Goal: Download file/media

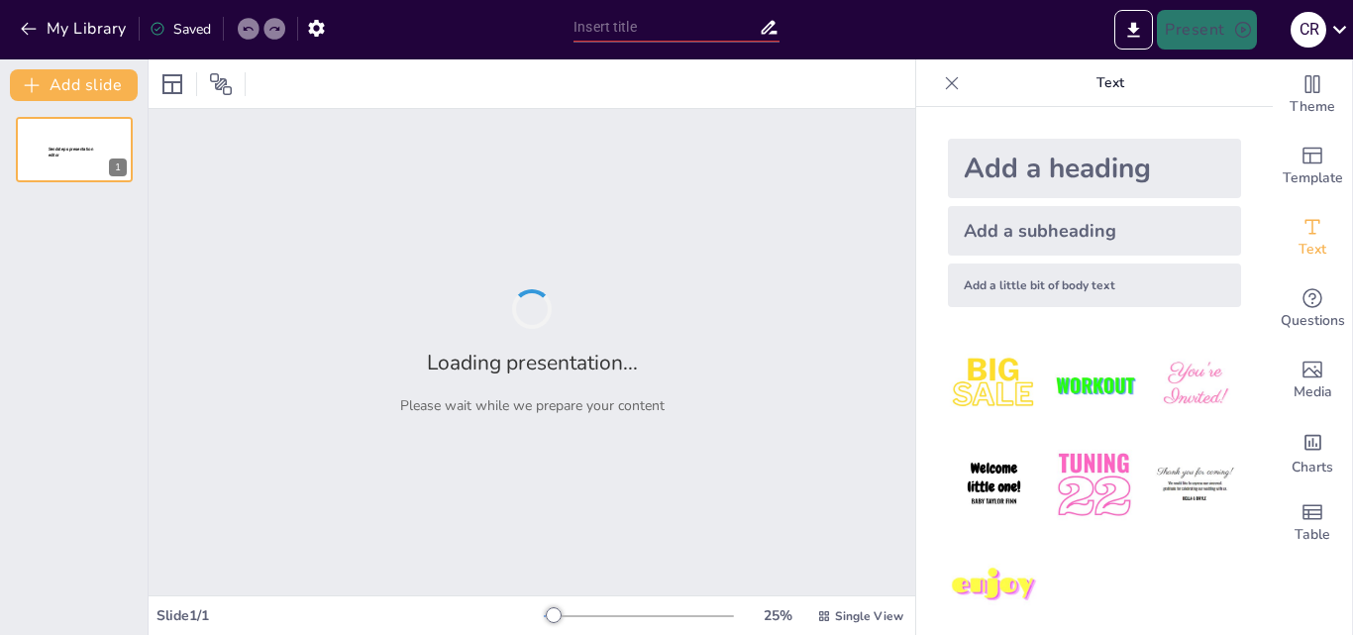
type input "Liderazgo Consciente: Herramientas Psicoeducativas para un Ambiente Laboral Sal…"
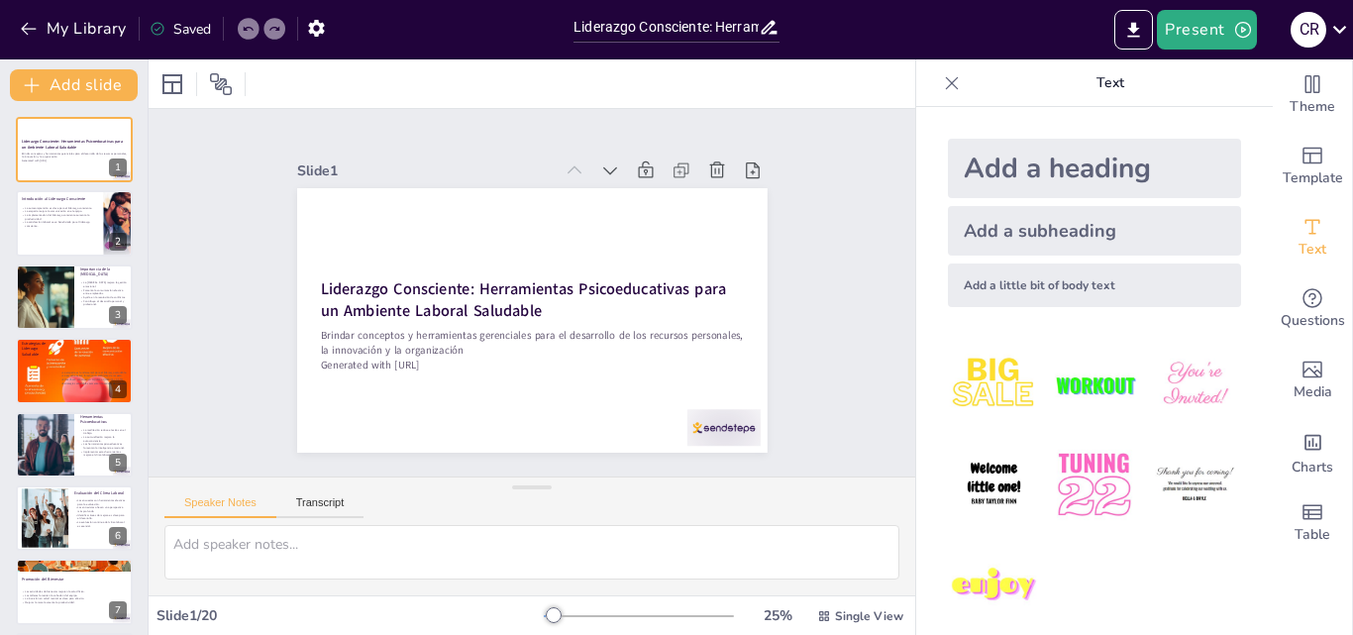
checkbox input "true"
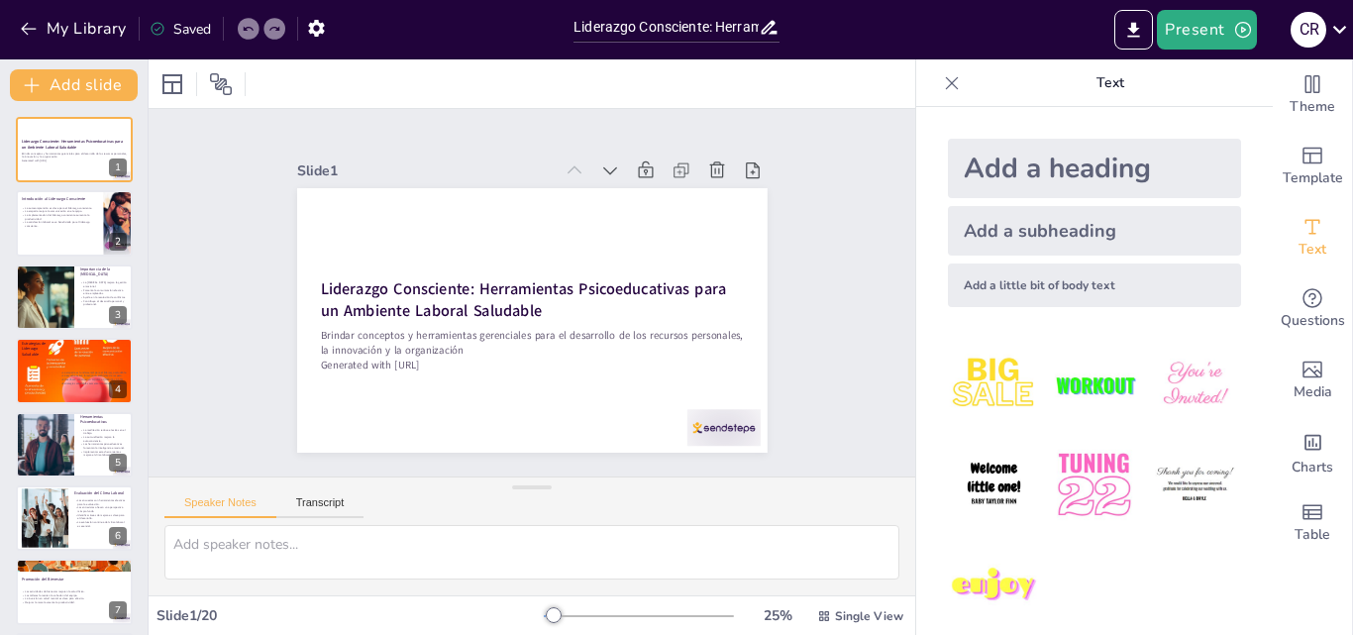
checkbox input "true"
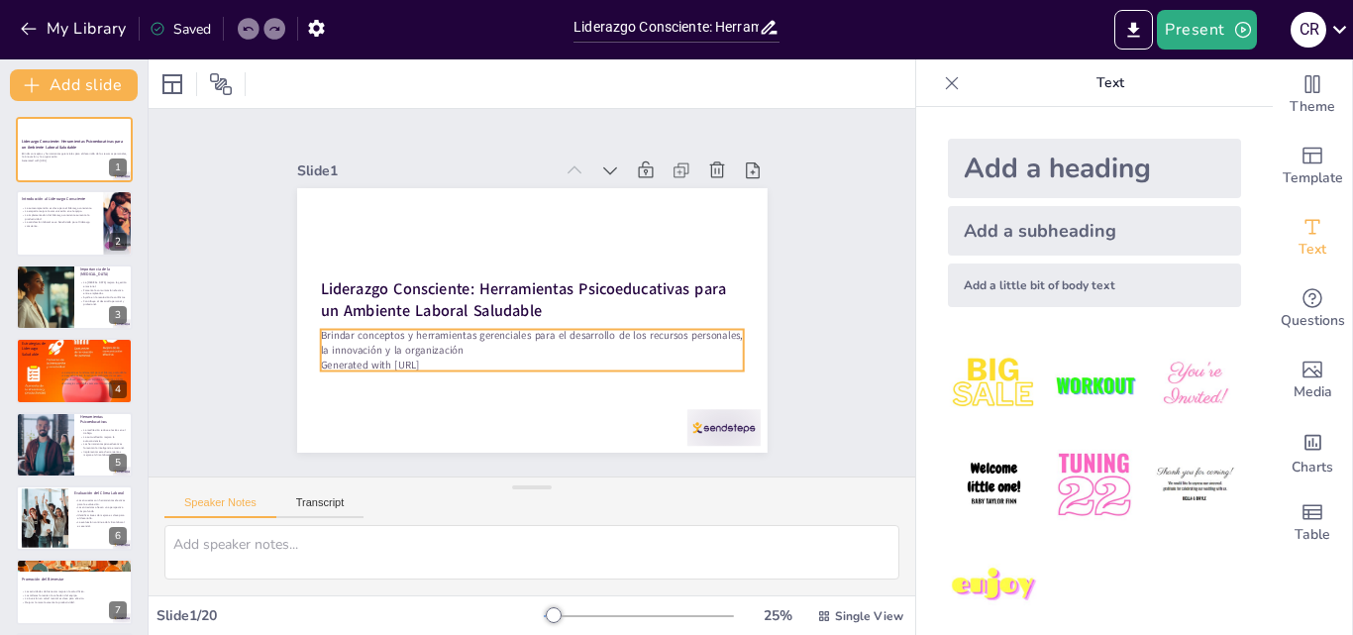
checkbox input "true"
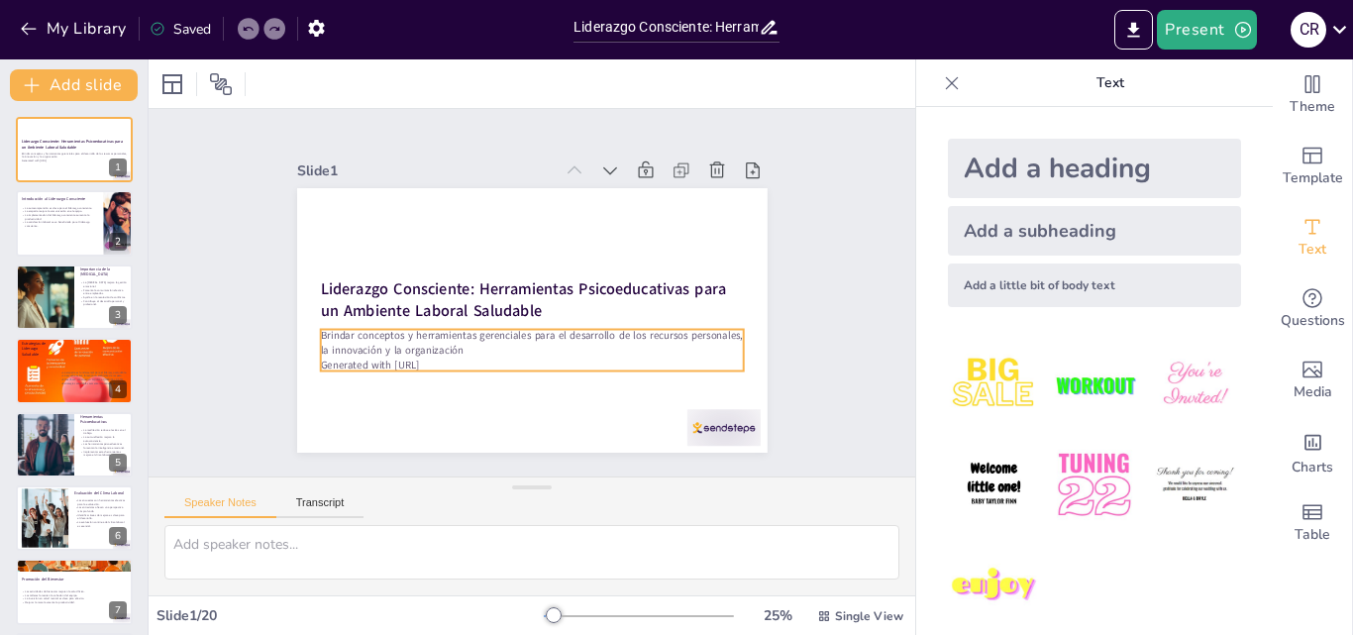
checkbox input "true"
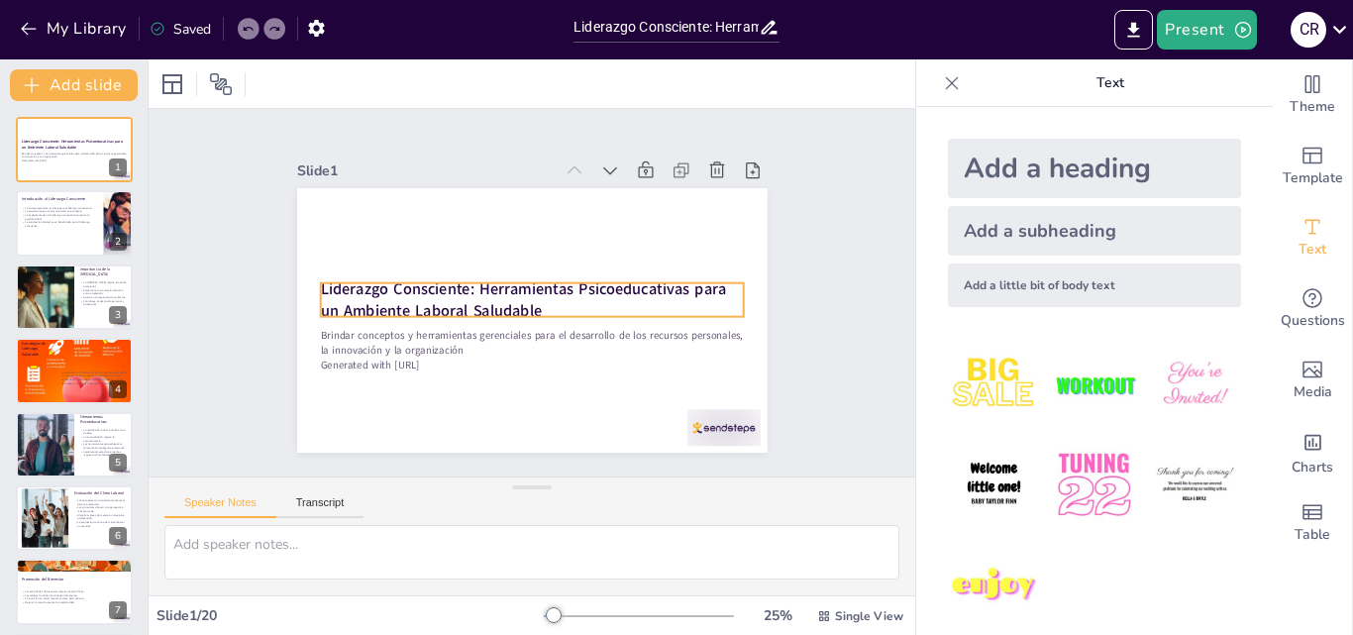
checkbox input "true"
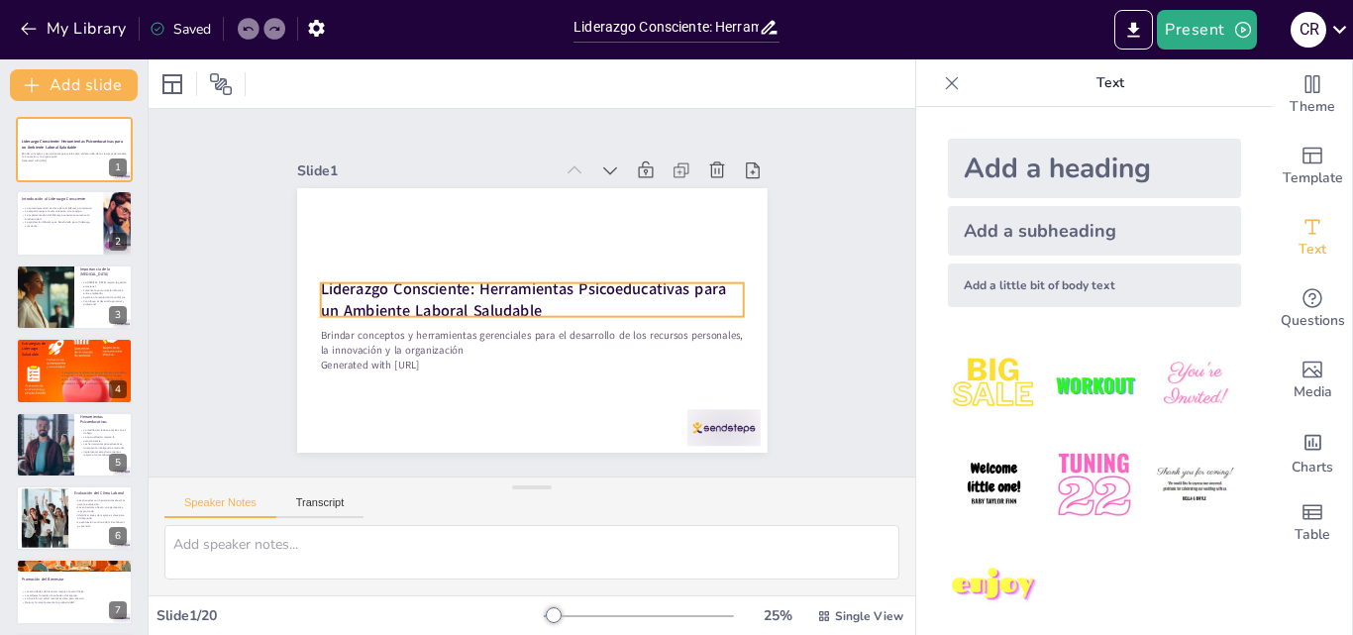
checkbox input "true"
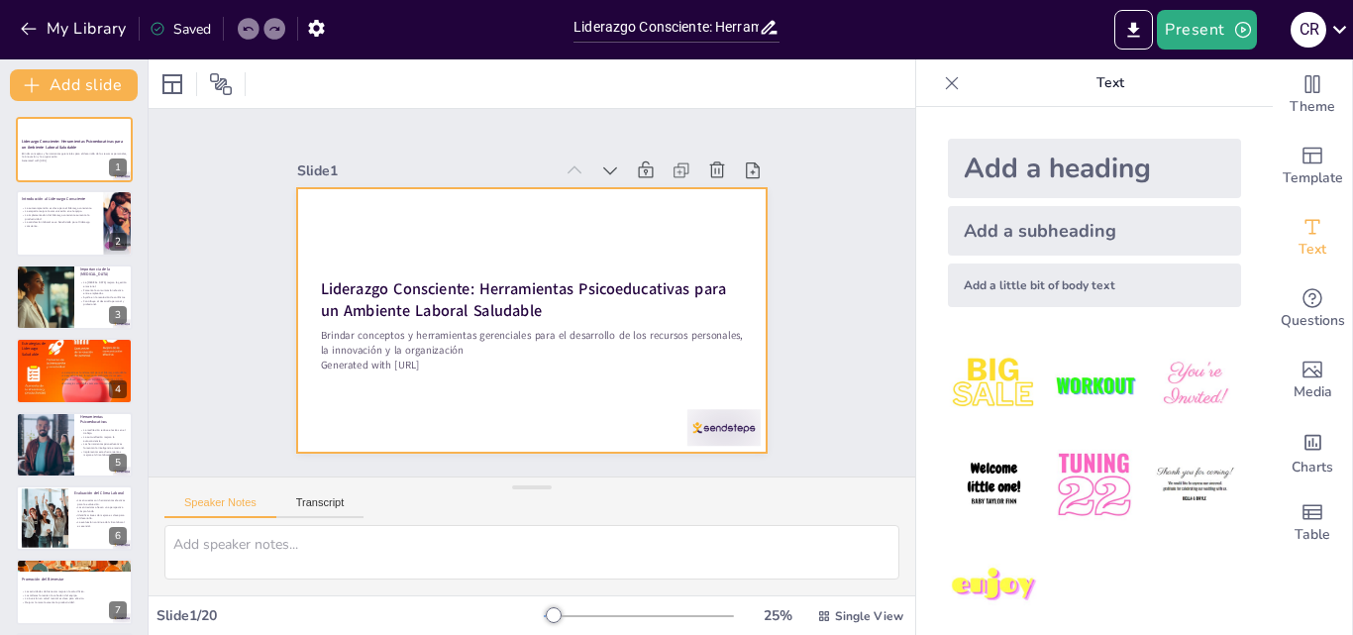
checkbox input "true"
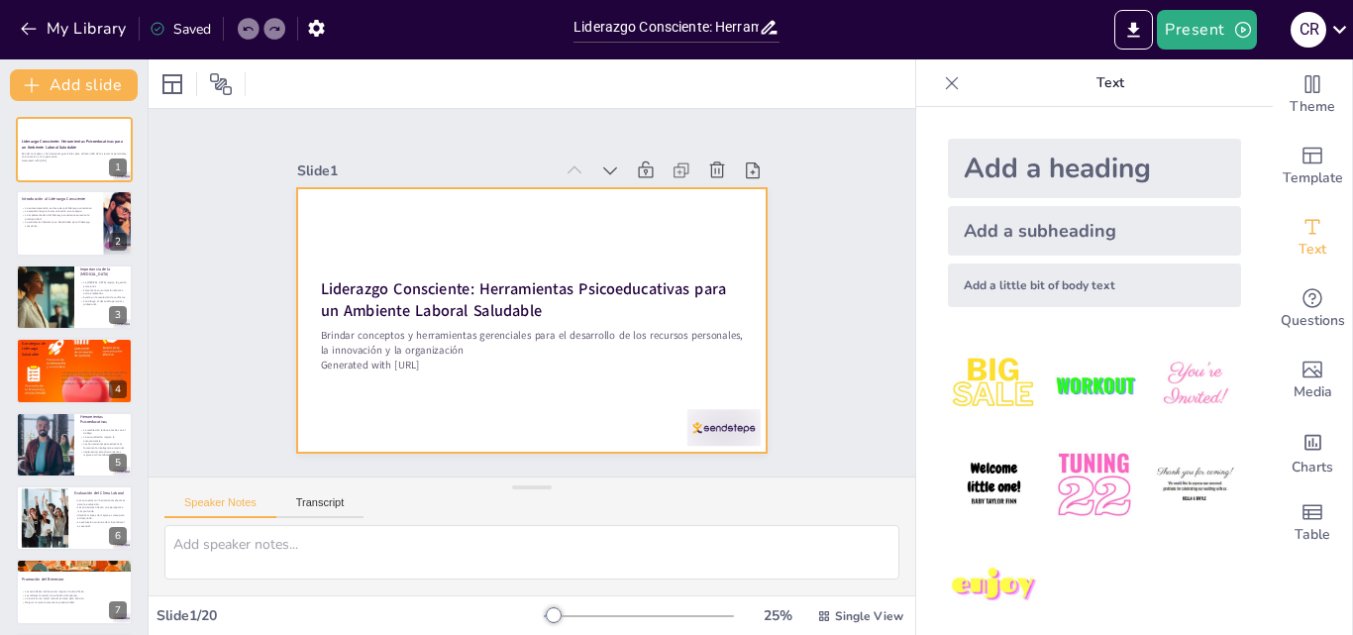
checkbox input "true"
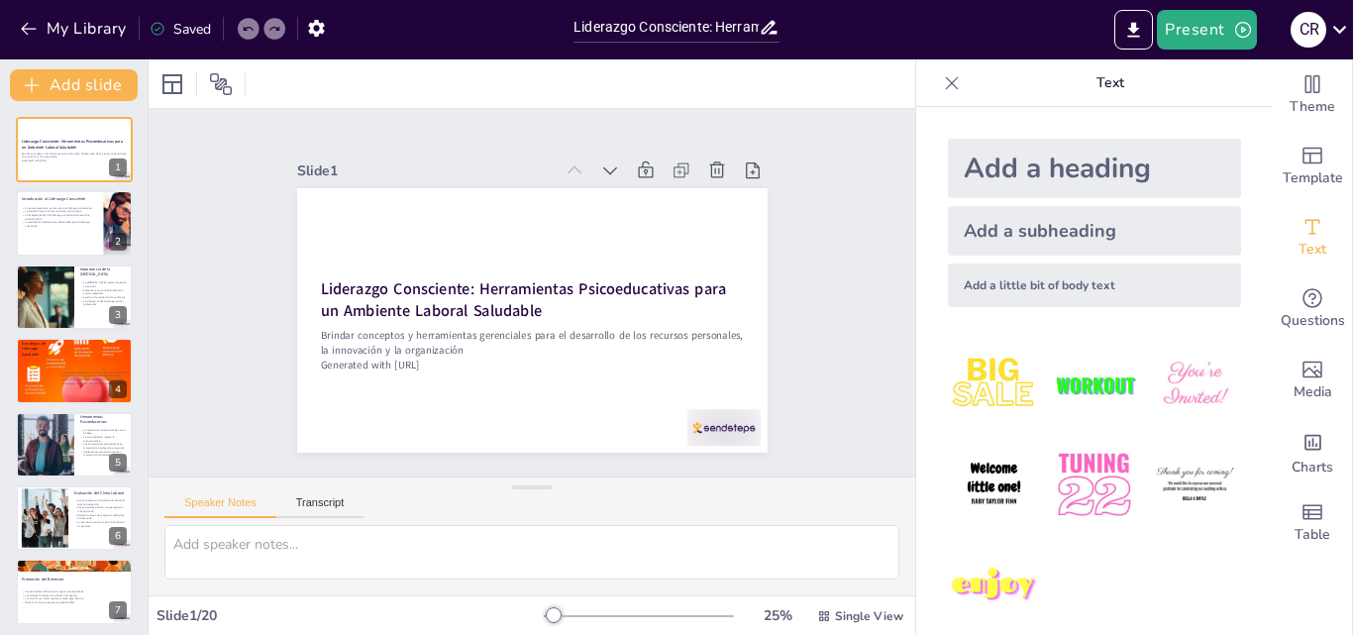
checkbox input "true"
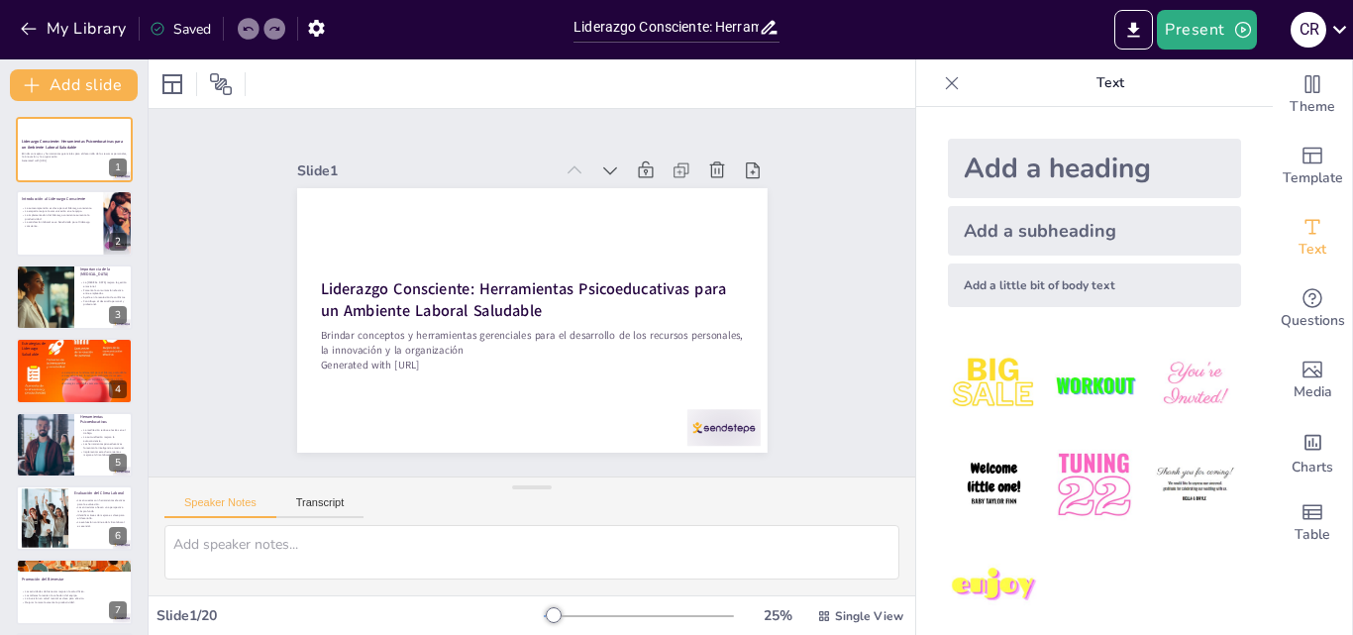
checkbox input "true"
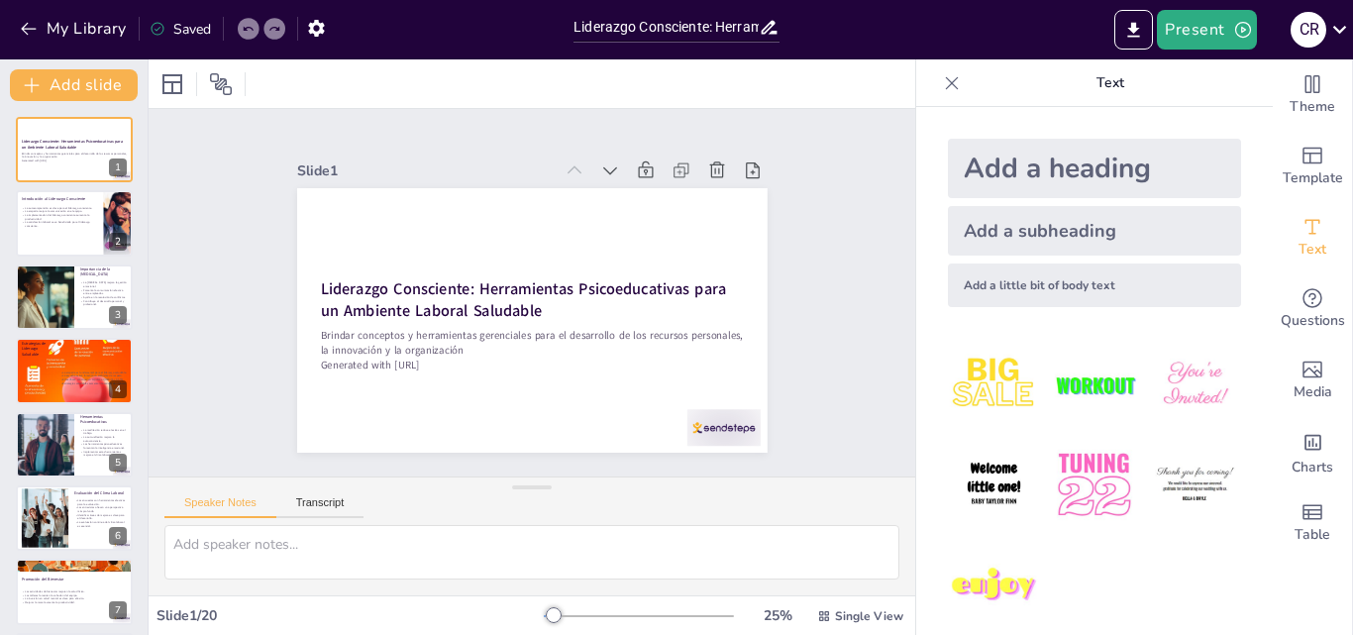
checkbox input "true"
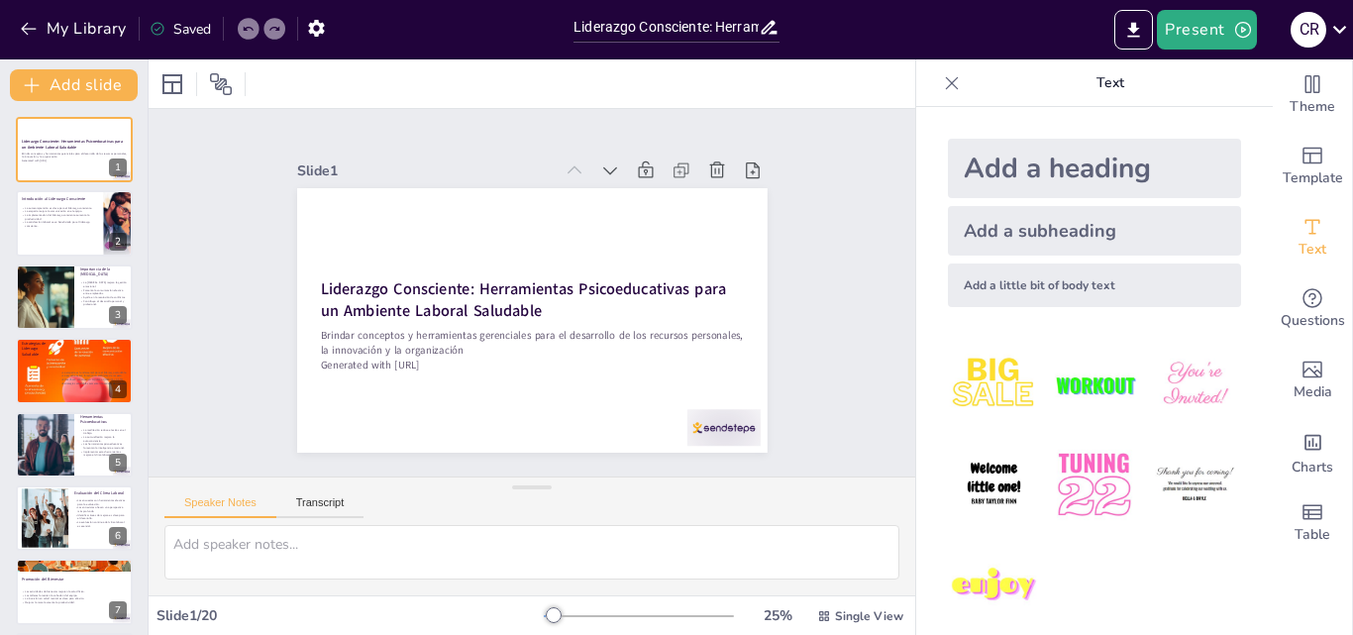
checkbox input "true"
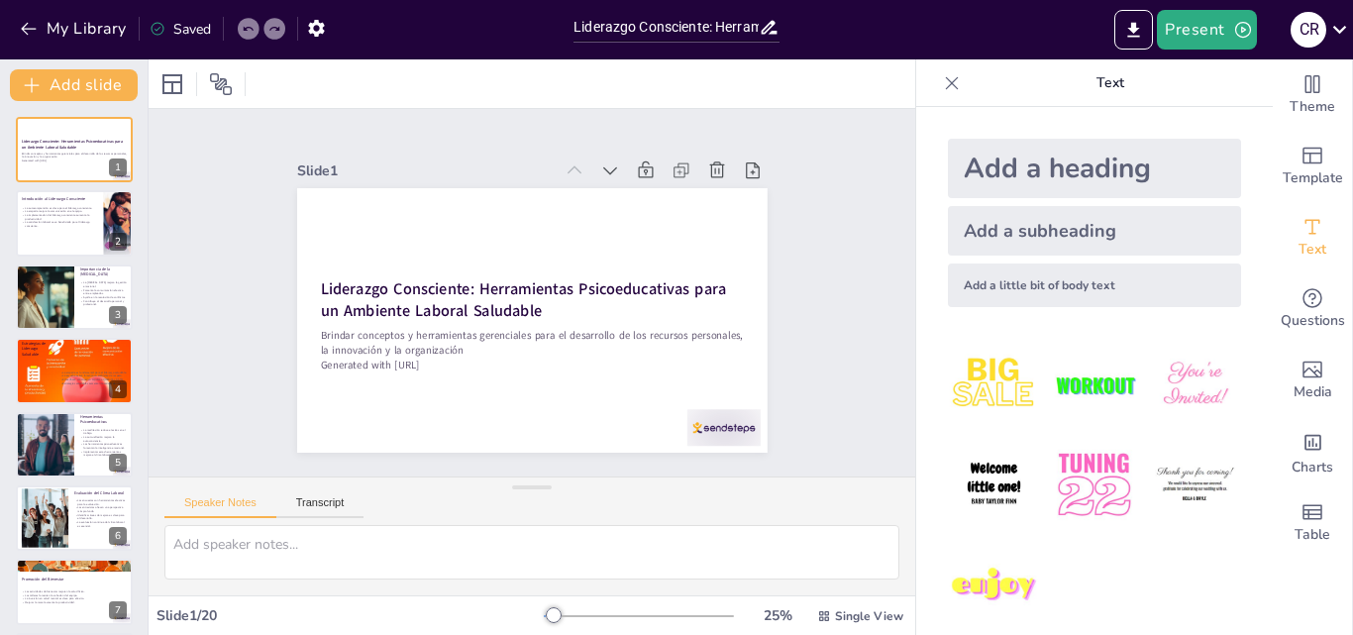
checkbox input "true"
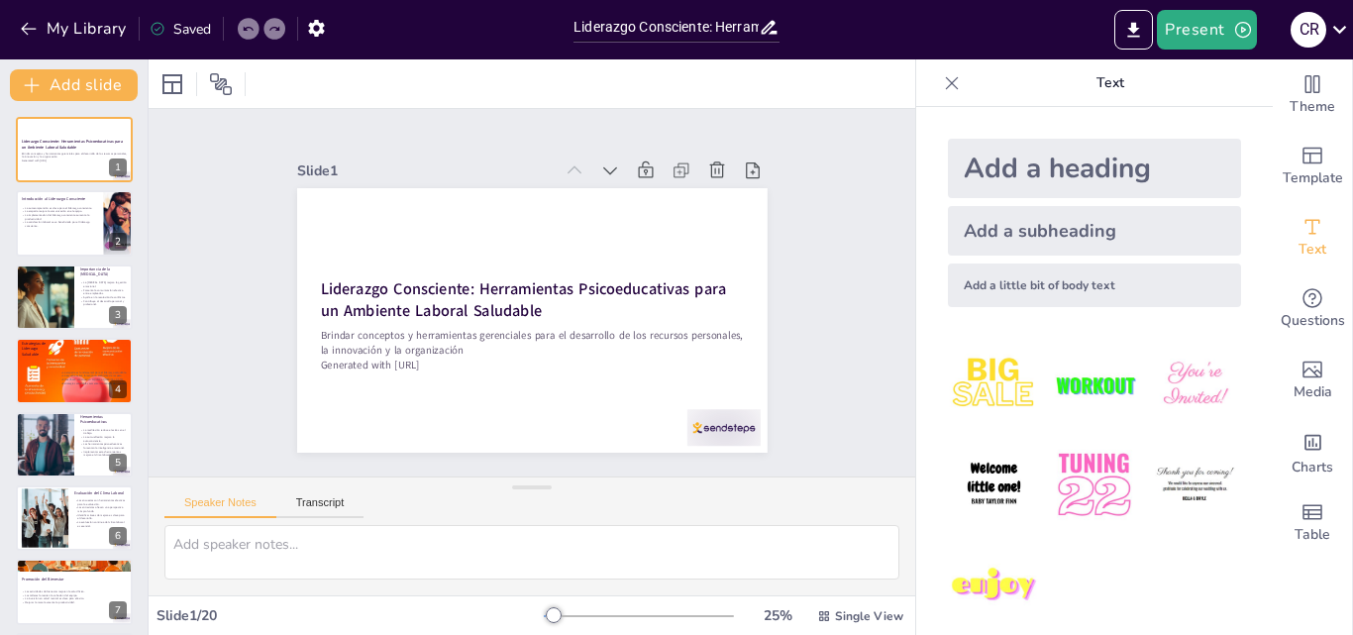
checkbox input "true"
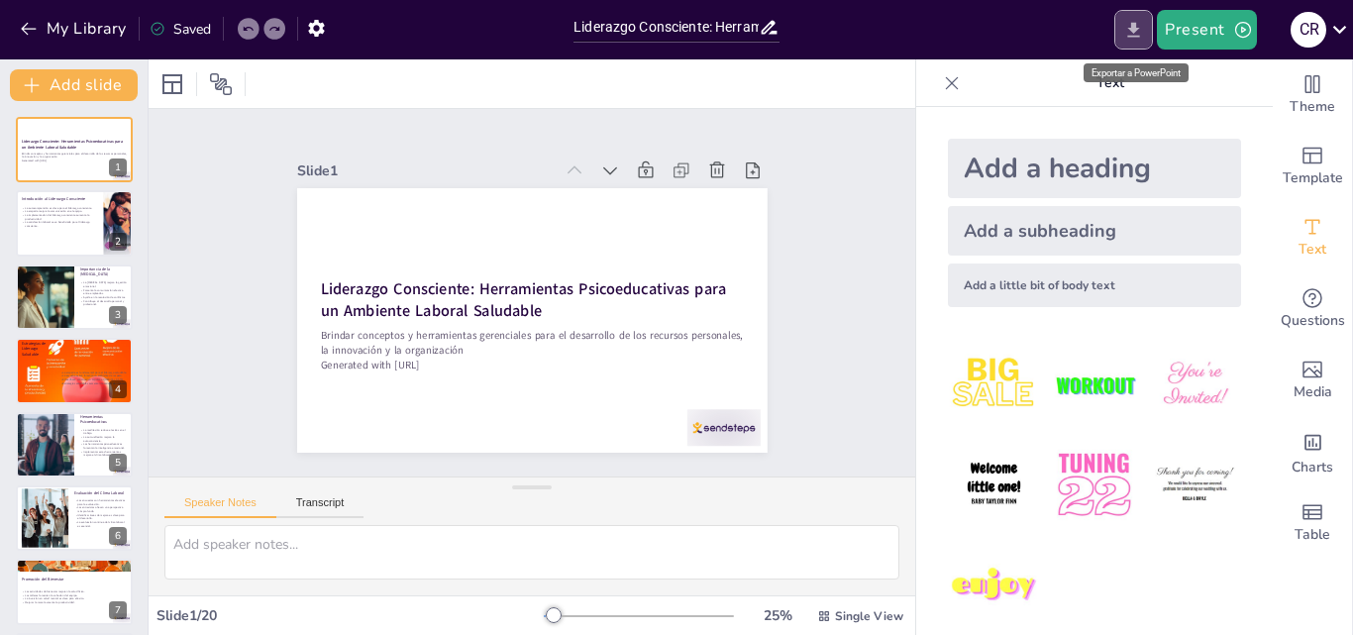
click at [1132, 34] on icon "Export to PowerPoint" at bounding box center [1134, 30] width 21 height 21
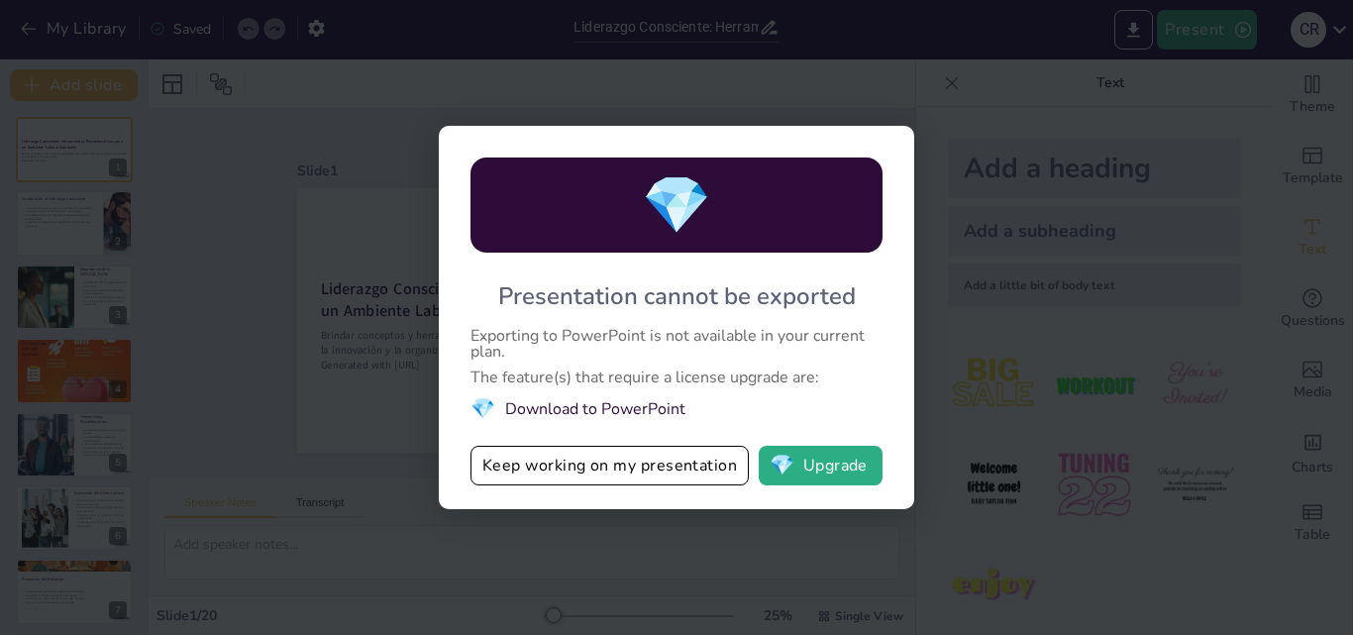
click at [548, 407] on li "💎 Download to PowerPoint" at bounding box center [677, 408] width 412 height 27
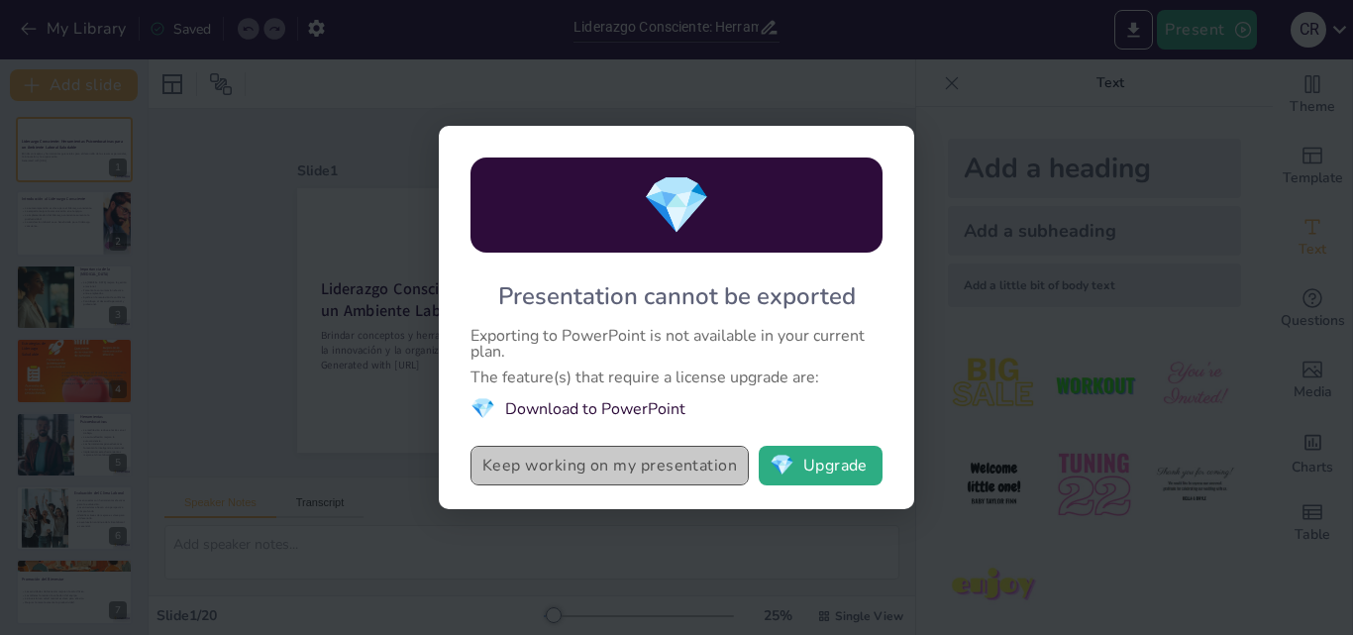
click at [536, 461] on button "Keep working on my presentation" at bounding box center [610, 466] width 278 height 40
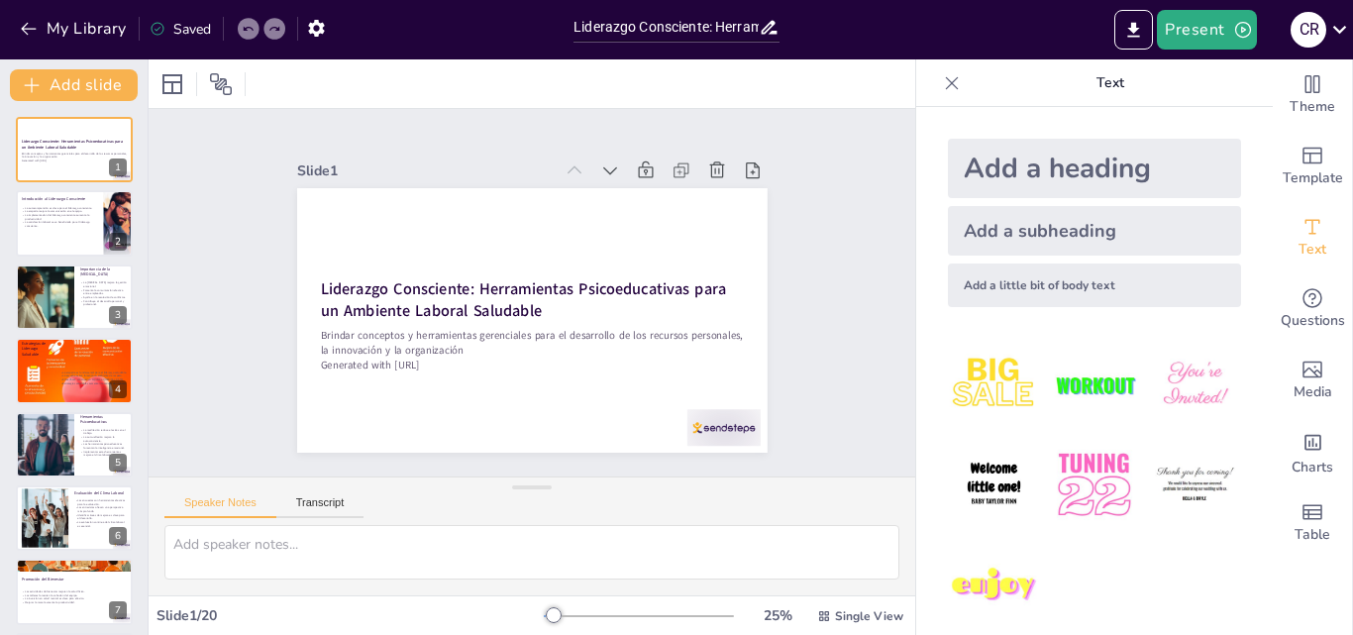
checkbox input "true"
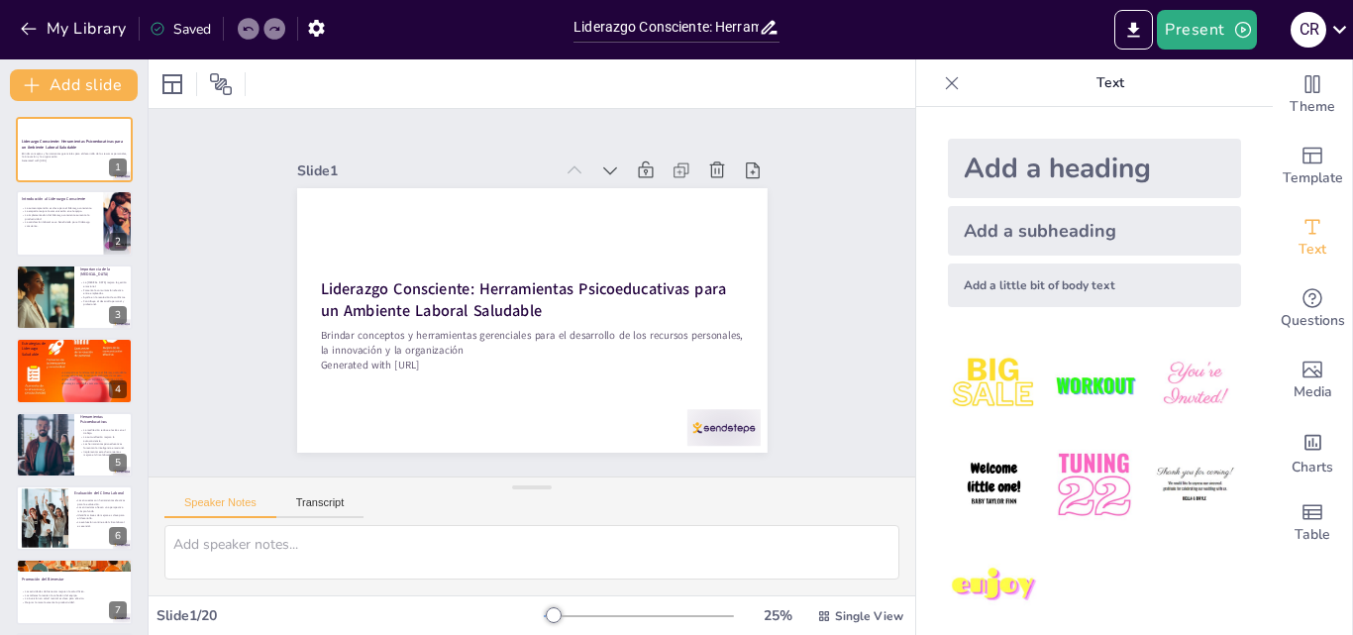
checkbox input "true"
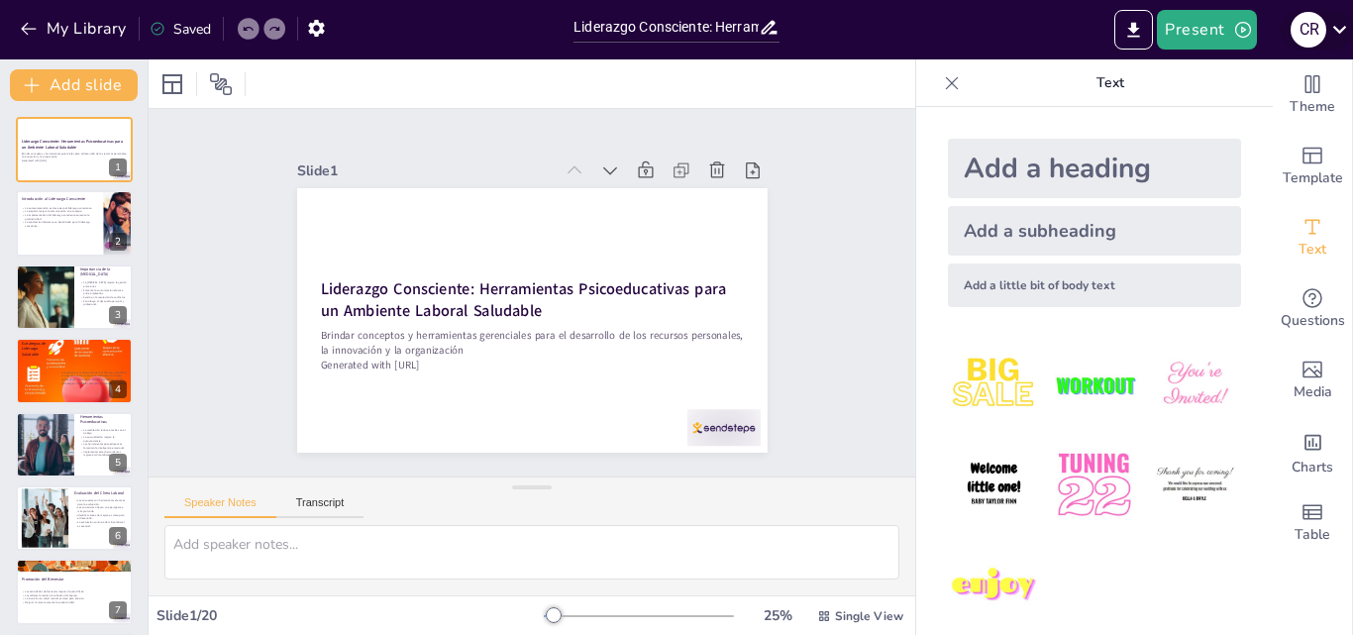
click at [1332, 33] on icon at bounding box center [1340, 29] width 27 height 27
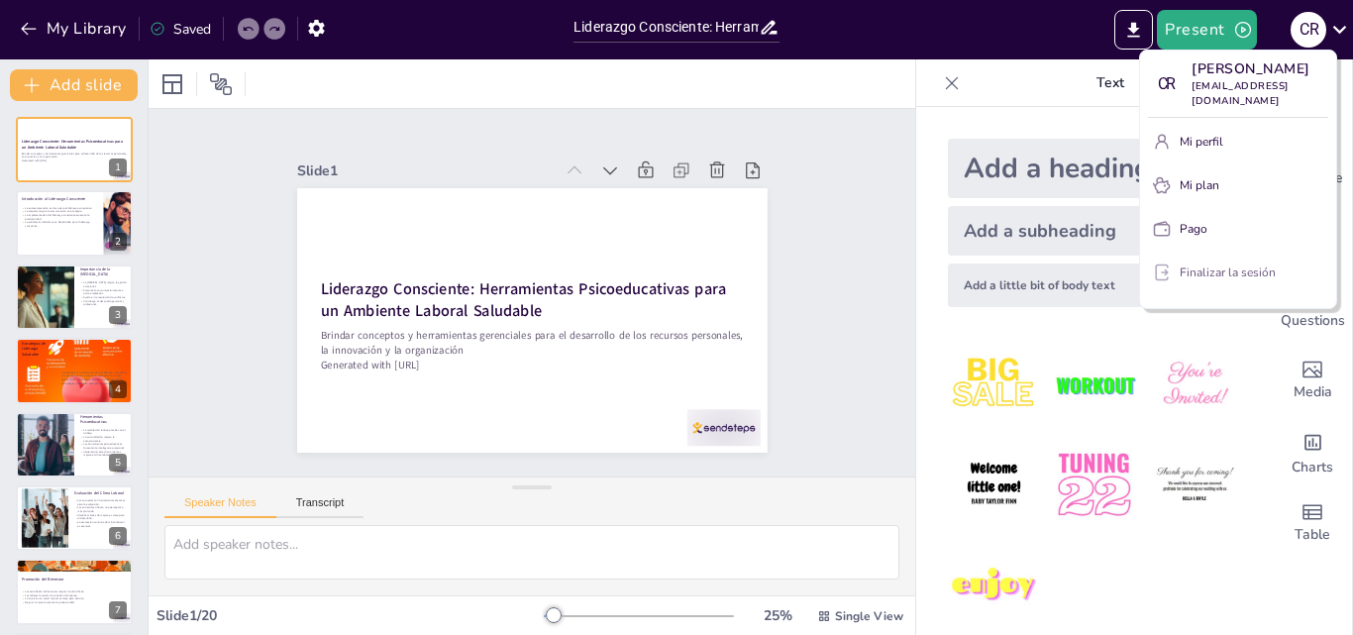
click at [1193, 277] on font "Finalizar la sesión" at bounding box center [1228, 273] width 96 height 16
